Goal: Task Accomplishment & Management: Use online tool/utility

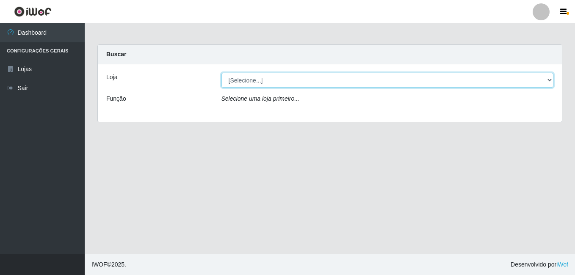
click at [277, 82] on select "[Selecione...] Ajubá Mercado" at bounding box center [387, 80] width 332 height 15
select select "402"
click at [221, 73] on select "[Selecione...] Ajubá Mercado" at bounding box center [387, 80] width 332 height 15
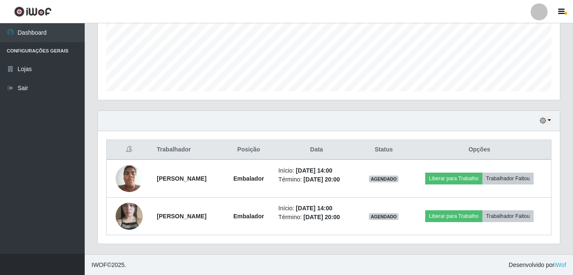
scroll to position [212, 0]
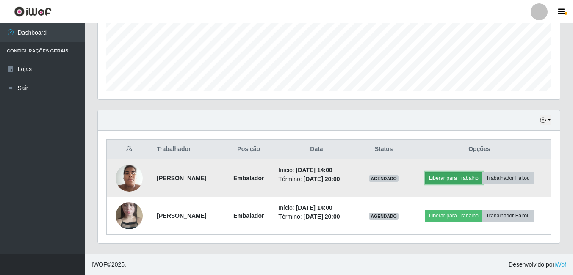
click at [477, 174] on button "Liberar para Trabalho" at bounding box center [453, 178] width 57 height 12
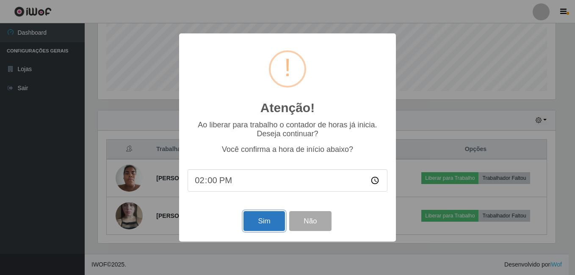
click at [256, 225] on button "Sim" at bounding box center [264, 221] width 41 height 20
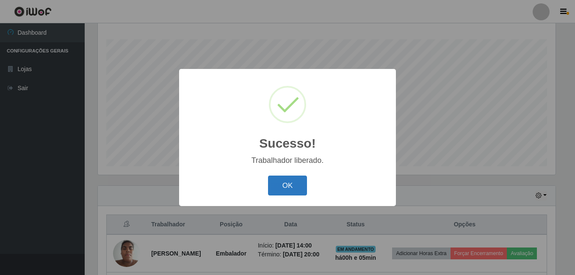
click at [284, 181] on button "OK" at bounding box center [287, 186] width 39 height 20
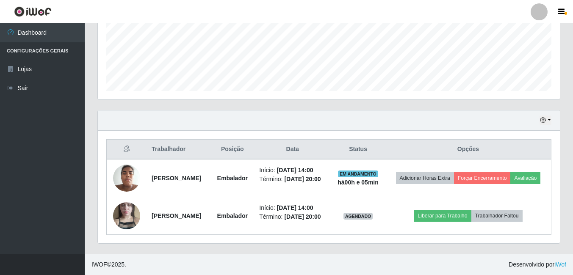
scroll to position [224, 0]
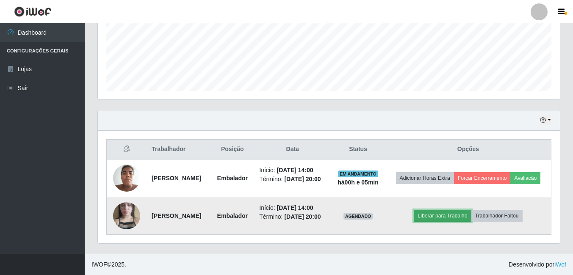
click at [458, 213] on button "Liberar para Trabalho" at bounding box center [442, 216] width 57 height 12
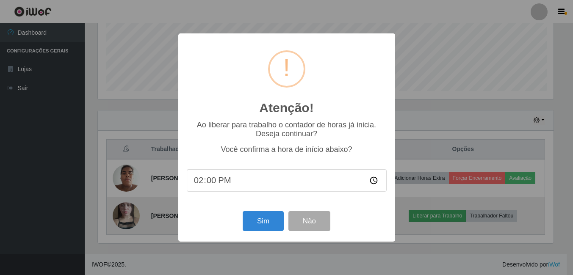
scroll to position [176, 458]
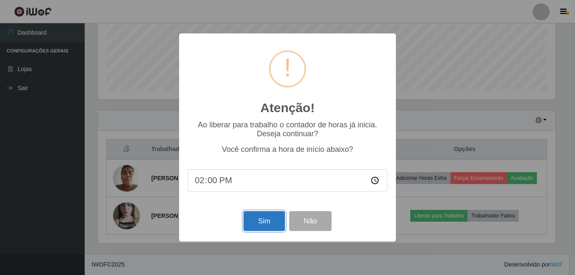
click at [259, 225] on button "Sim" at bounding box center [264, 221] width 41 height 20
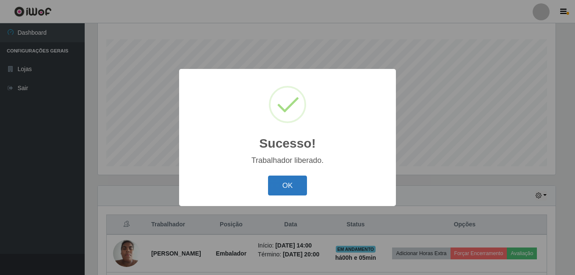
click at [286, 184] on button "OK" at bounding box center [287, 186] width 39 height 20
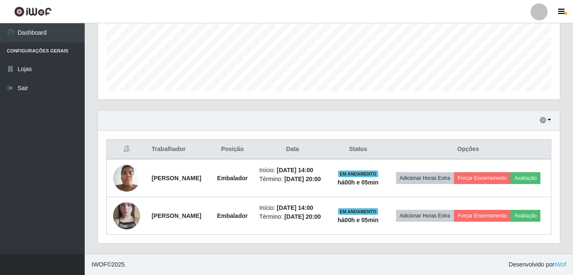
scroll to position [224, 0]
